Goal: Information Seeking & Learning: Find contact information

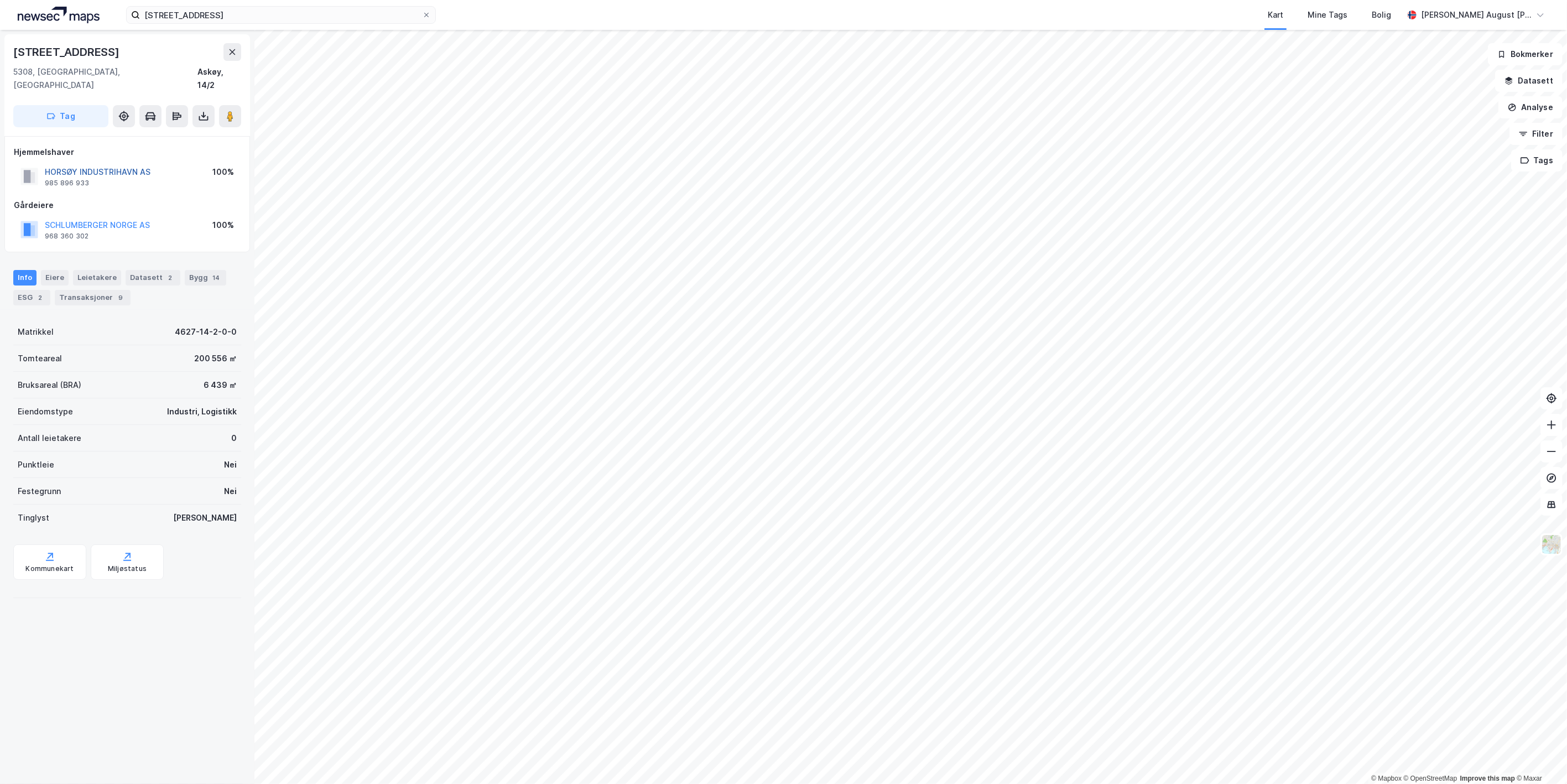
click at [0, 0] on button "HORSØY INDUSTRIHAVN AS" at bounding box center [0, 0] width 0 height 0
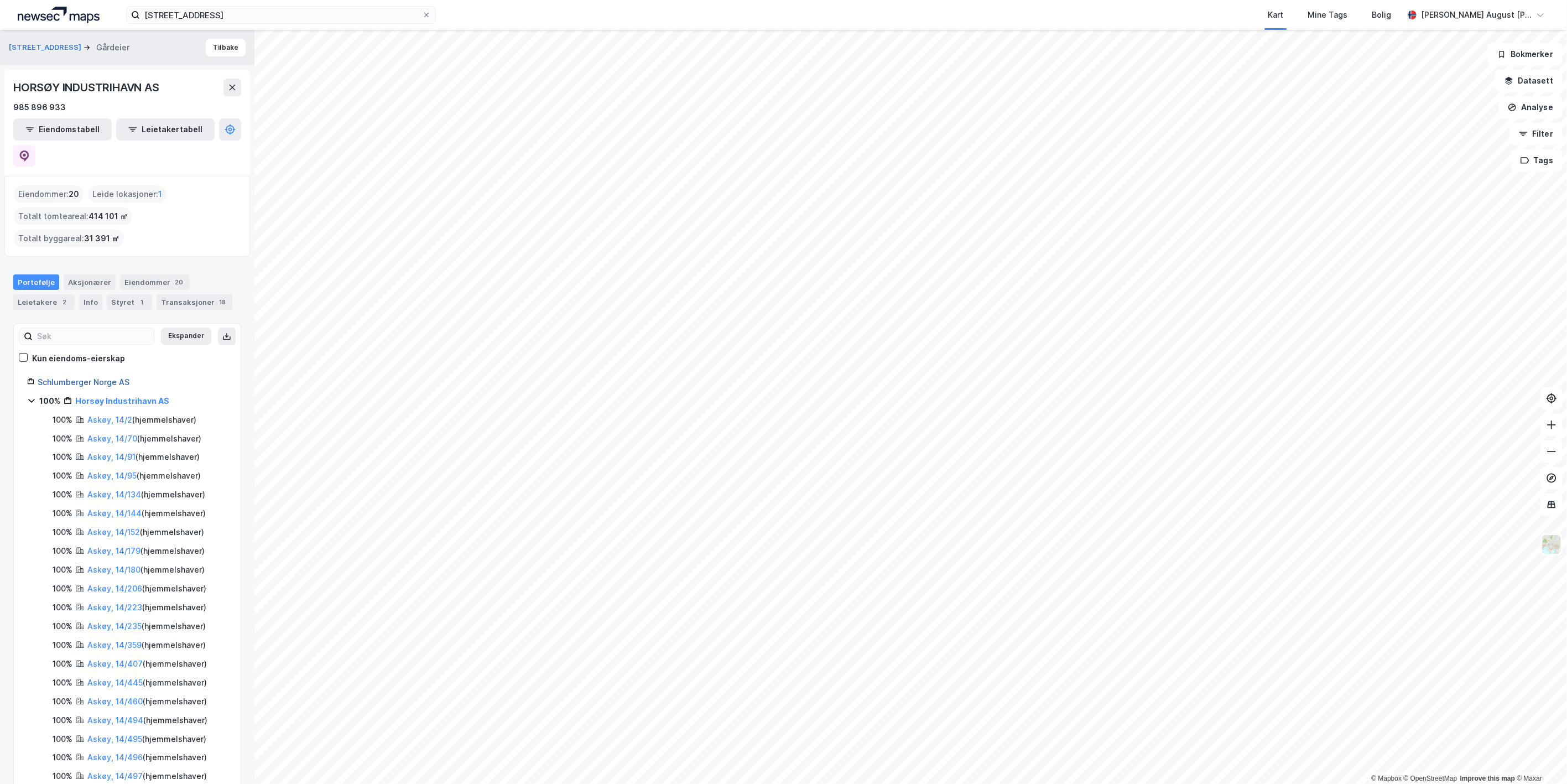
click at [67, 377] on link "Schlumberger Norge AS" at bounding box center [83, 381] width 92 height 9
drag, startPoint x: 152, startPoint y: 355, endPoint x: 40, endPoint y: 357, distance: 112.0
click at [40, 375] on div "Schlumberger Norge AS" at bounding box center [132, 381] width 190 height 13
copy link "Schlumberger Norge AS"
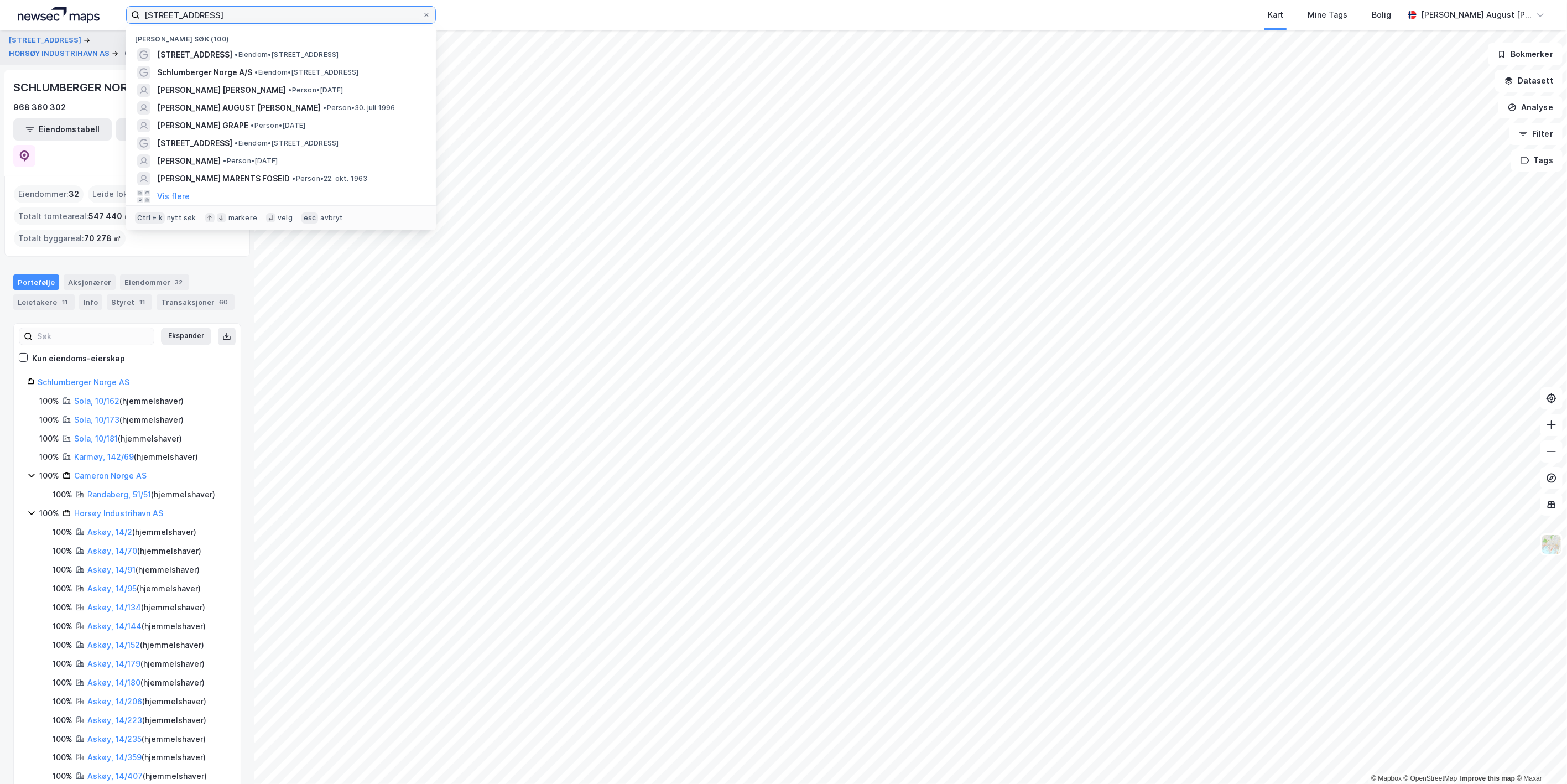
drag, startPoint x: 236, startPoint y: 19, endPoint x: 70, endPoint y: 2, distance: 166.9
click at [70, 2] on div "Horsøyvegen 165 Nylige søk (100) Horsøyvegen 165 • Eiendom • Horsøyvegen 165, 5…" at bounding box center [784, 15] width 1567 height 30
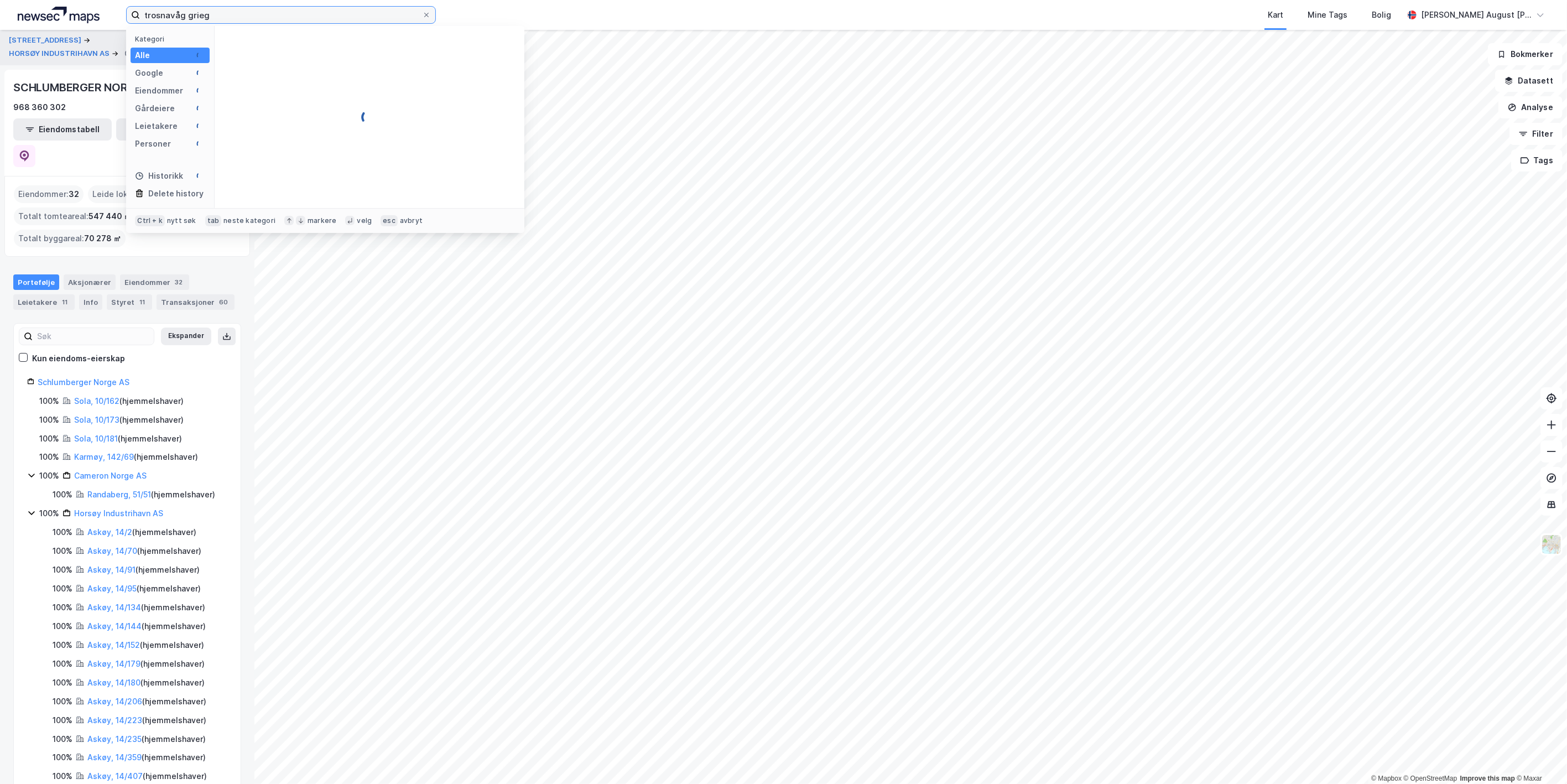
type input "trosnavåg grieg"
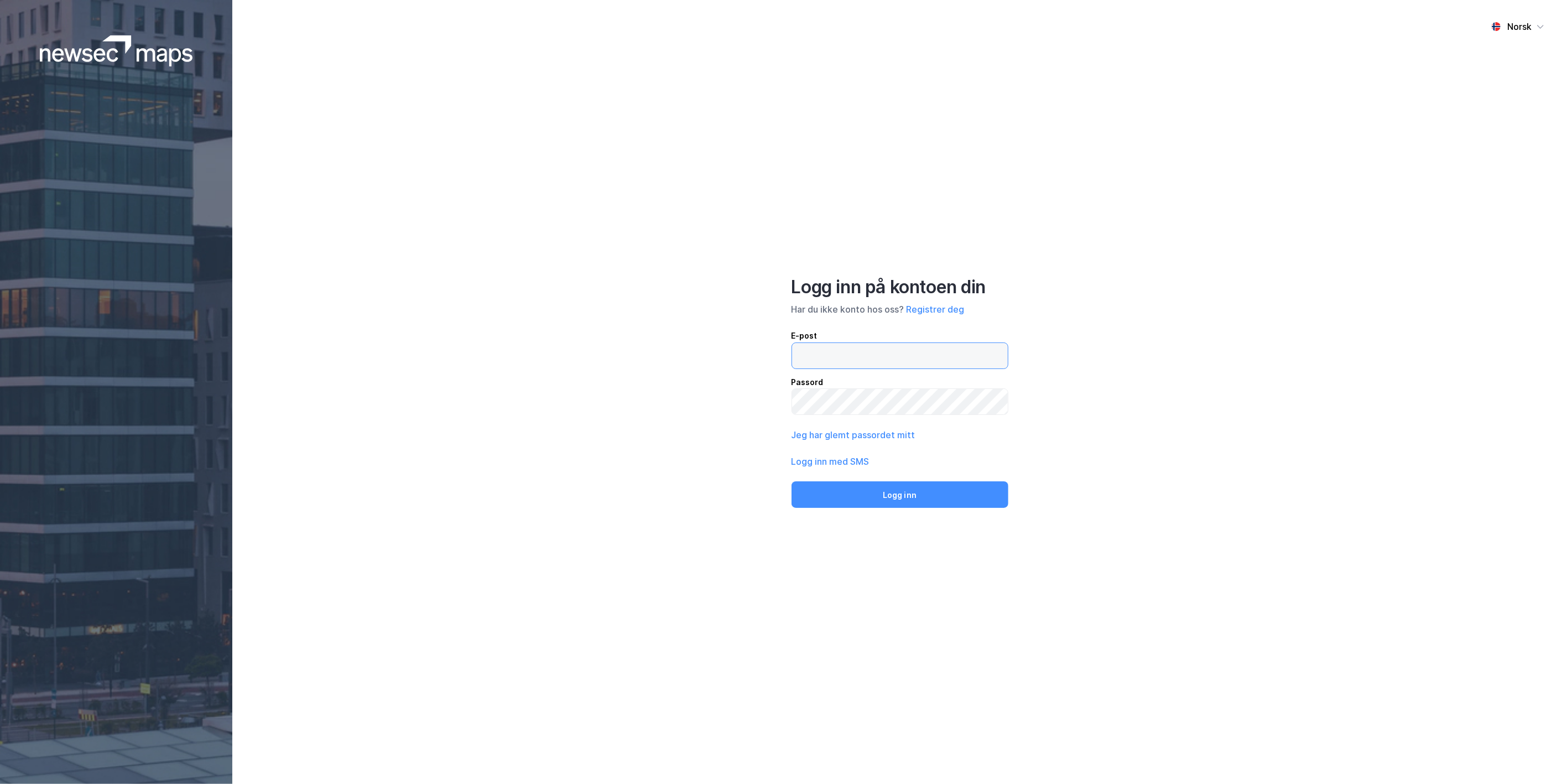
type input "[PERSON_NAME][EMAIL_ADDRESS][PERSON_NAME][DOMAIN_NAME]"
click at [915, 496] on button "Logg inn" at bounding box center [900, 494] width 217 height 27
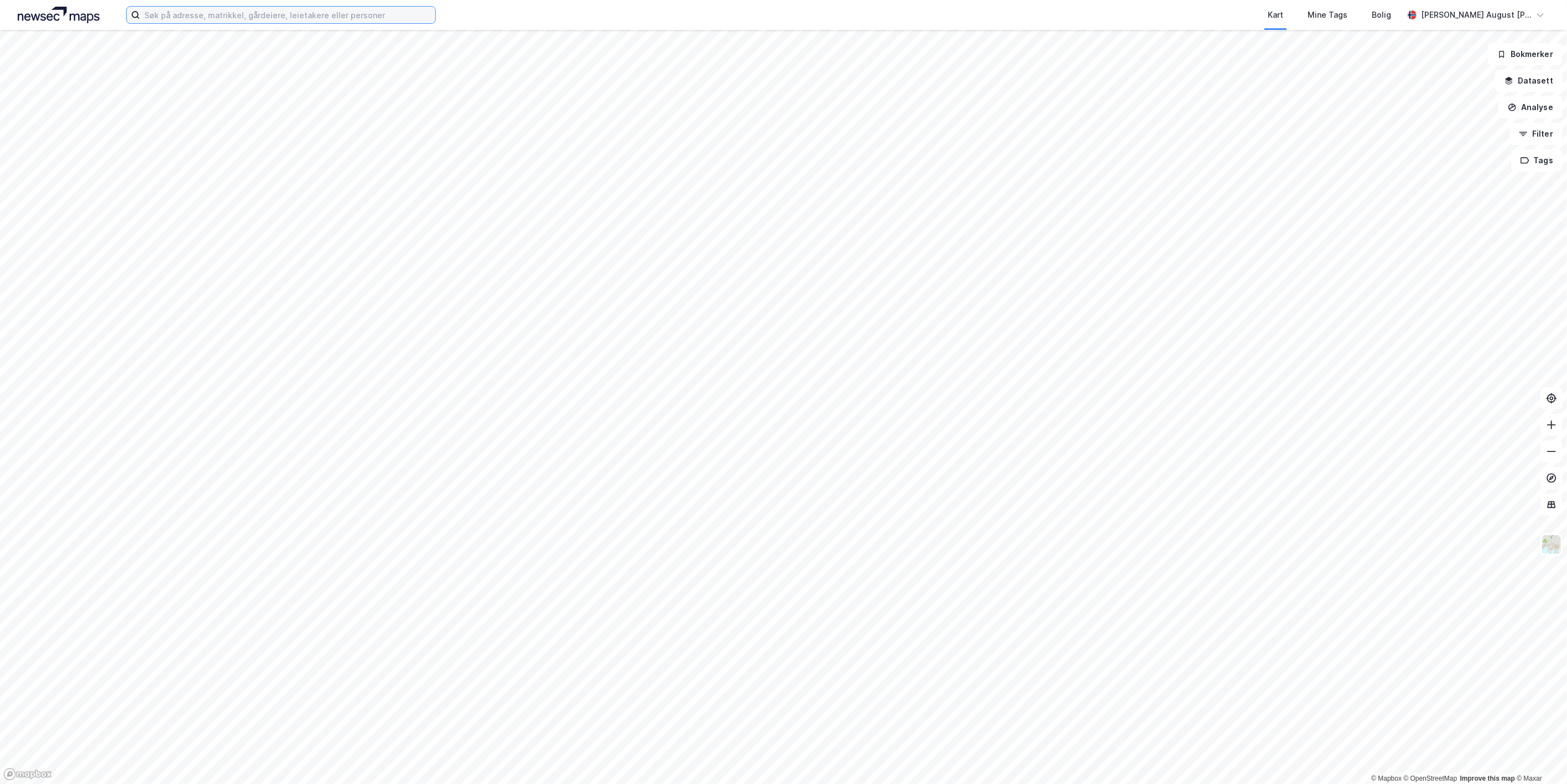
click at [312, 21] on input at bounding box center [288, 15] width 296 height 17
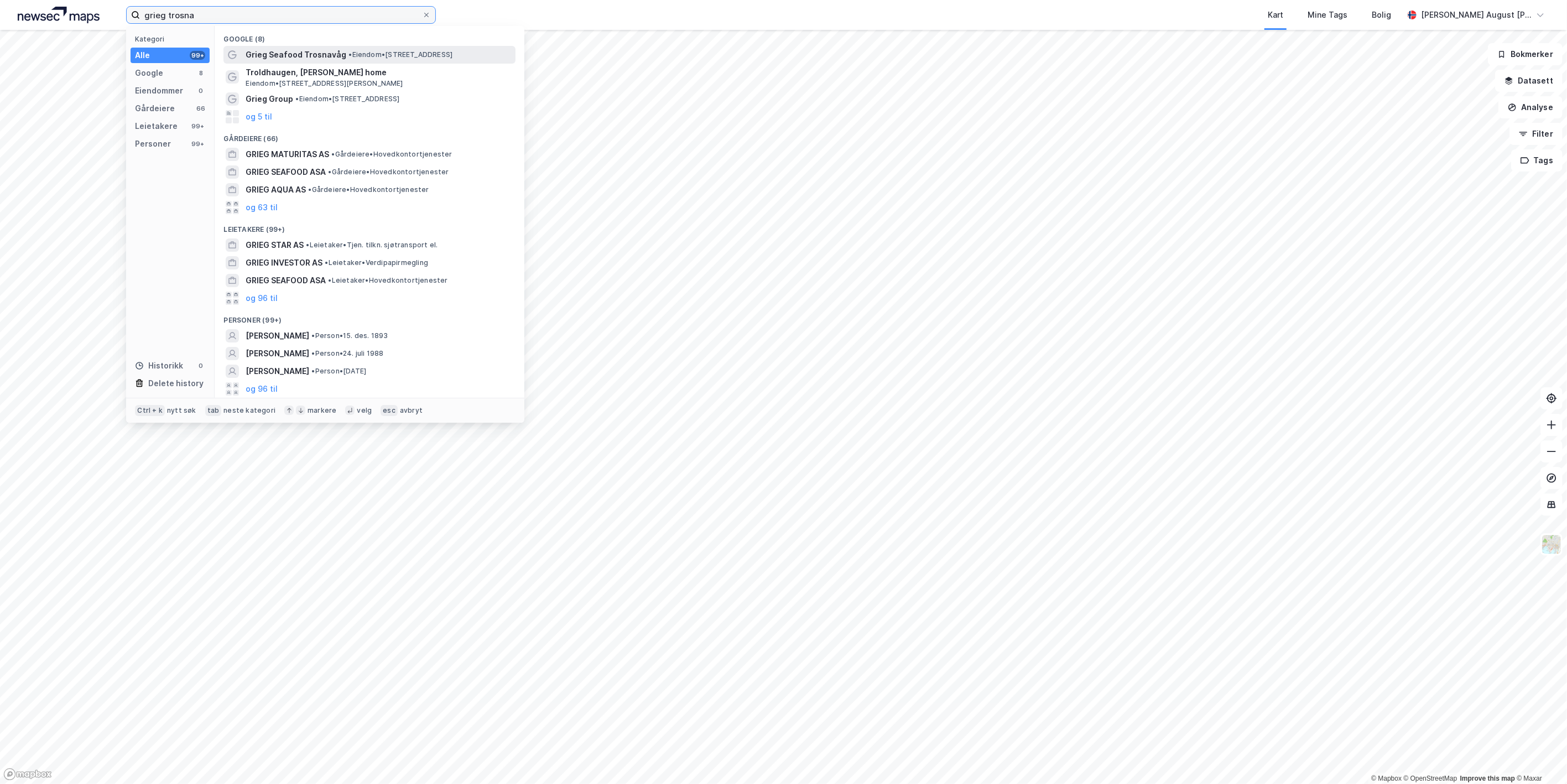
type input "grieg trosna"
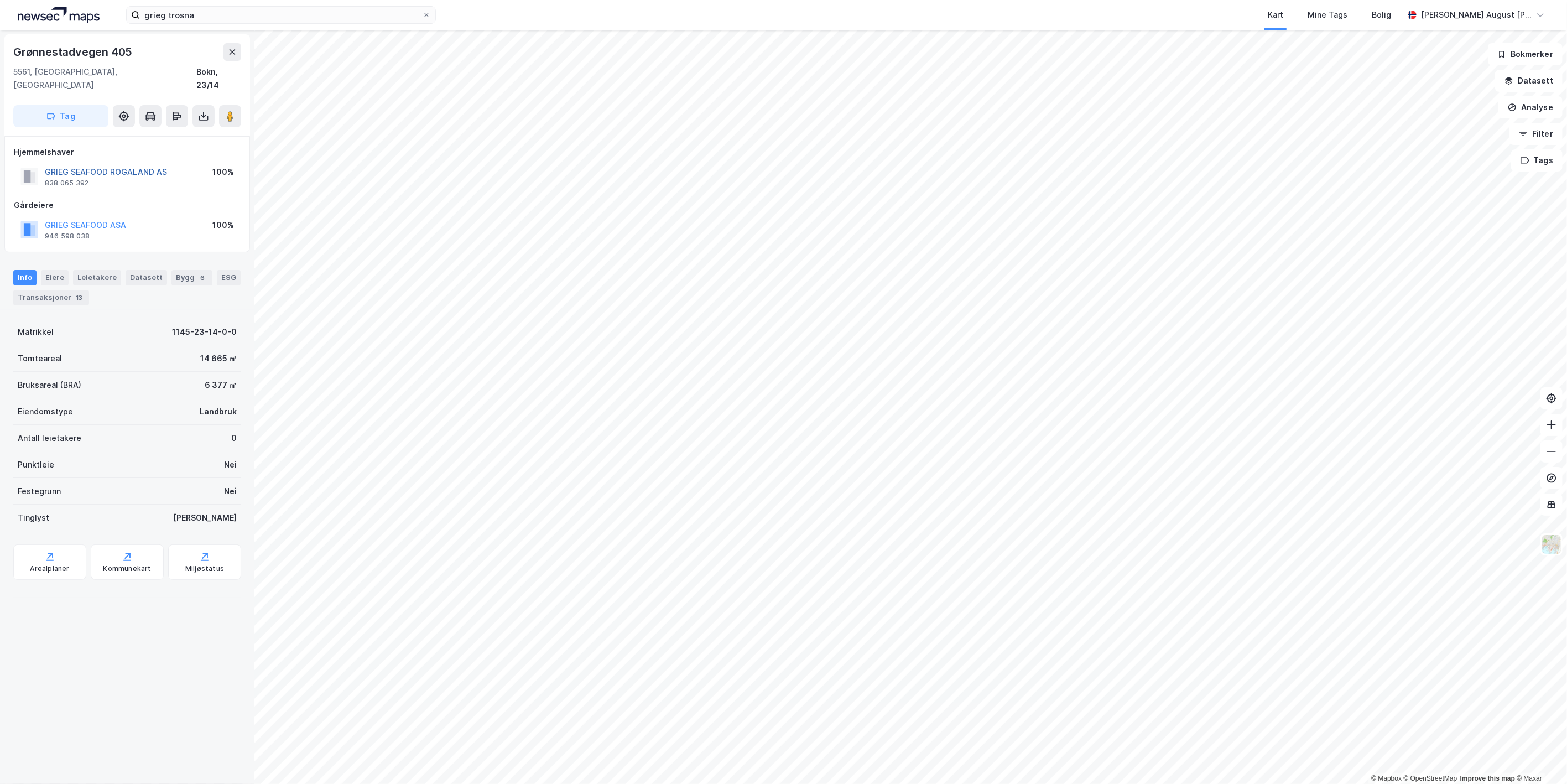
click at [0, 0] on button "GRIEG SEAFOOD ROGALAND AS" at bounding box center [0, 0] width 0 height 0
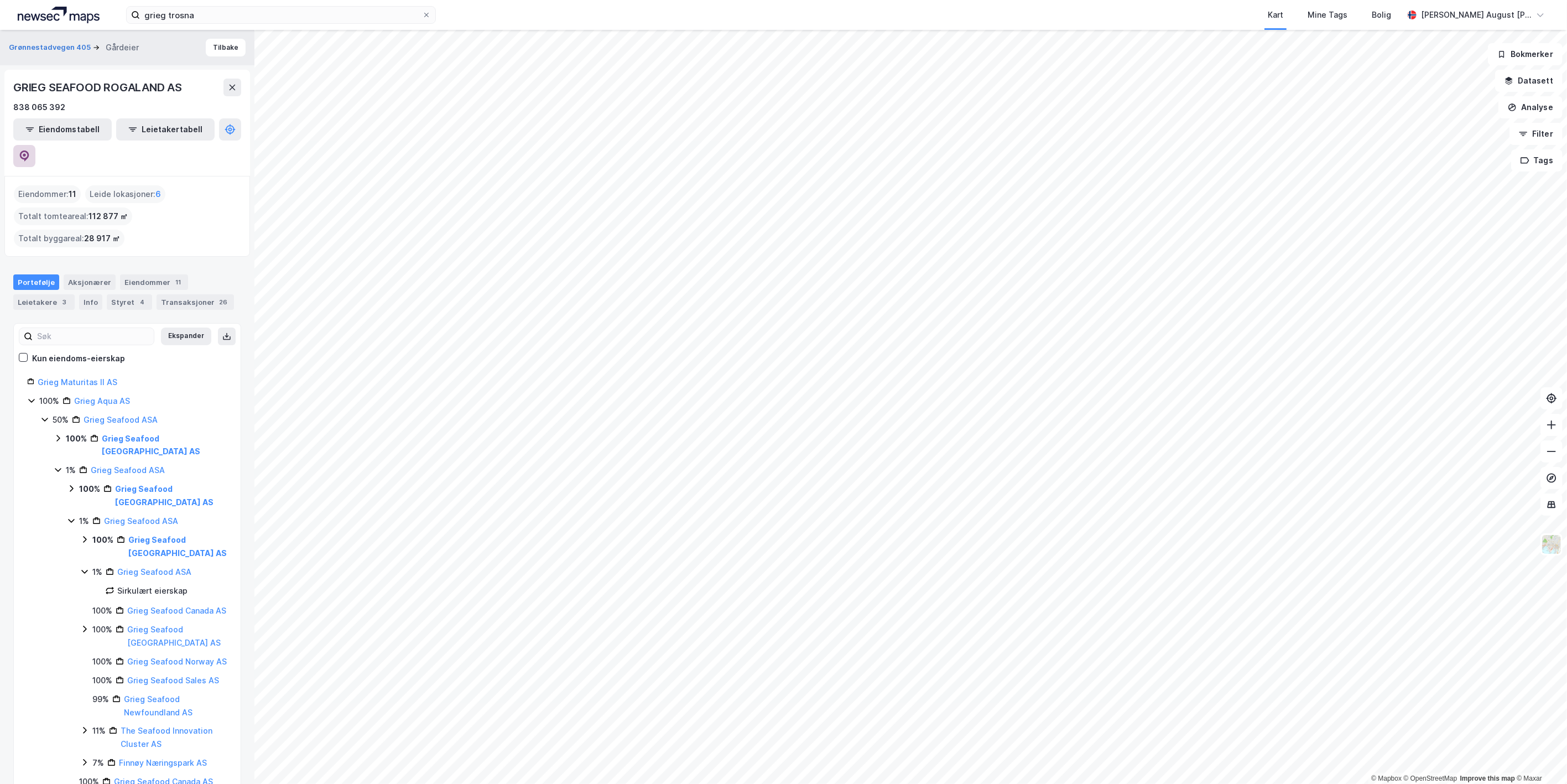
click at [30, 150] on icon at bounding box center [24, 156] width 11 height 11
